Goal: Task Accomplishment & Management: Use online tool/utility

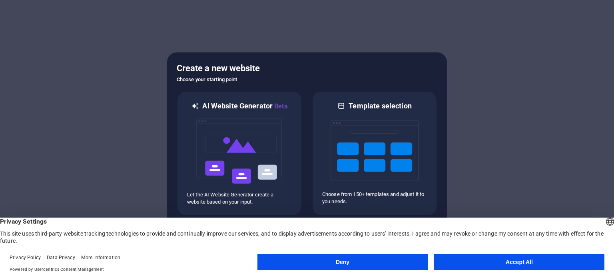
click at [452, 260] on button "Accept All" at bounding box center [519, 262] width 170 height 16
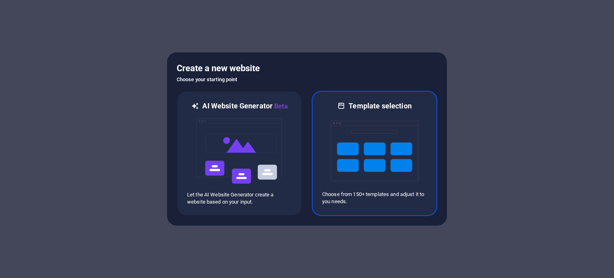
click at [370, 177] on img at bounding box center [374, 151] width 88 height 80
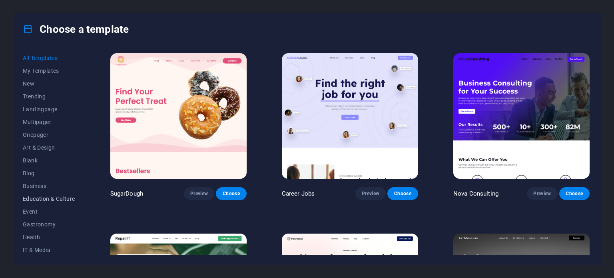
click at [46, 198] on span "Education & Culture" at bounding box center [49, 198] width 52 height 6
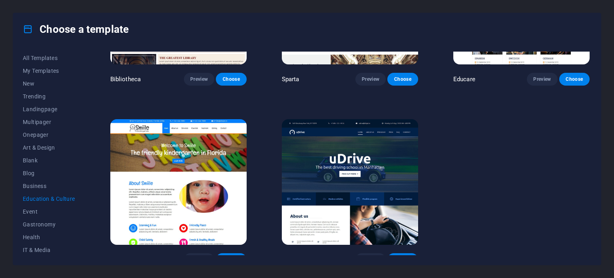
scroll to position [303, 0]
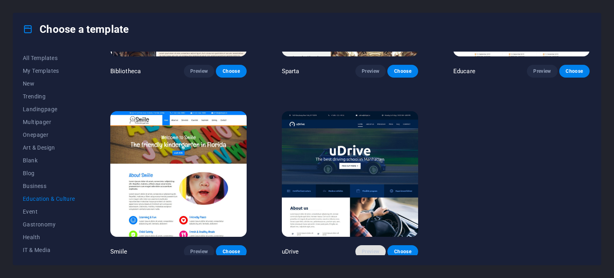
click at [369, 249] on span "Preview" at bounding box center [371, 251] width 18 height 6
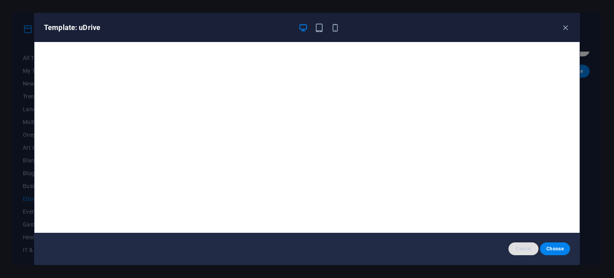
click at [518, 247] on span "Cancel" at bounding box center [523, 248] width 17 height 6
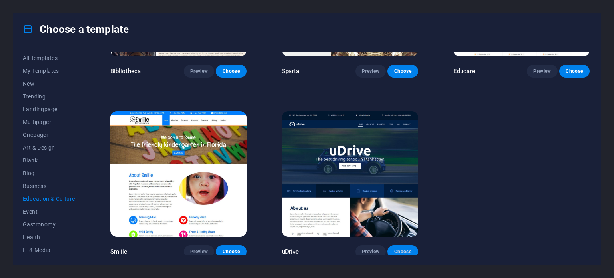
click at [397, 249] on span "Choose" at bounding box center [403, 251] width 18 height 6
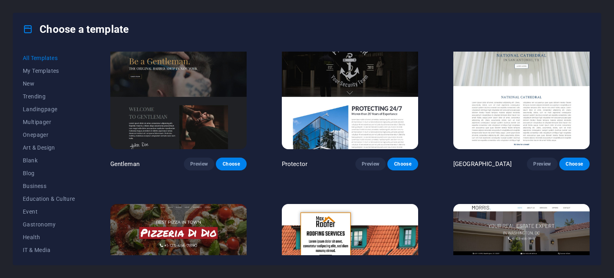
scroll to position [3955, 0]
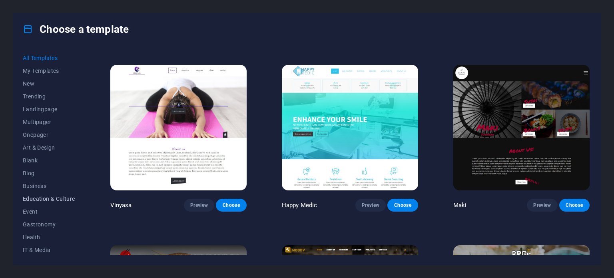
click at [35, 198] on span "Education & Culture" at bounding box center [49, 198] width 52 height 6
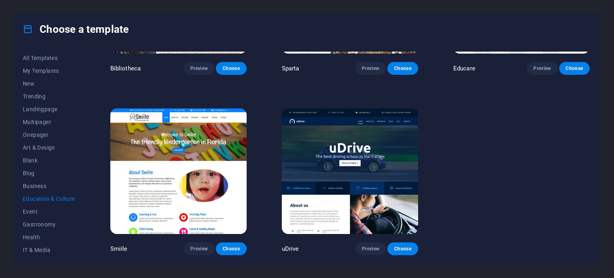
scroll to position [303, 0]
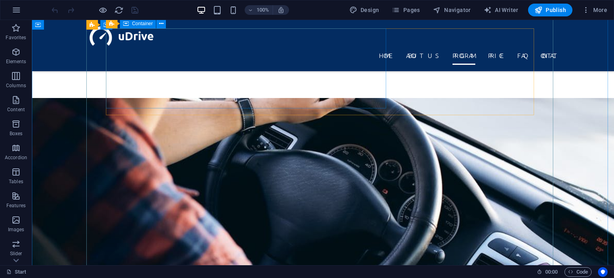
scroll to position [759, 0]
